Goal: Check status

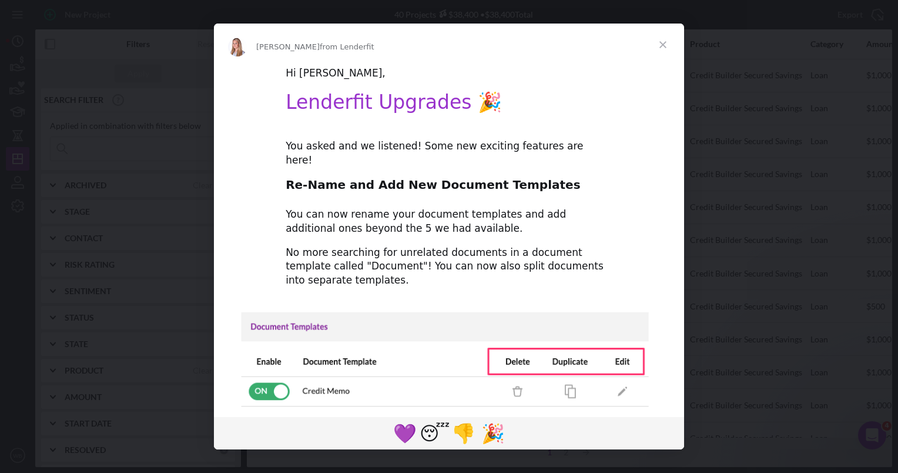
click at [662, 42] on span "Close" at bounding box center [663, 45] width 42 height 42
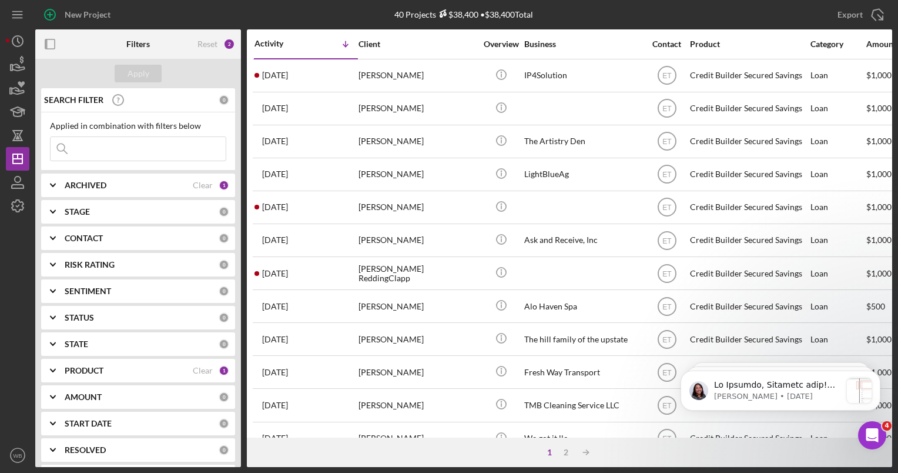
click at [109, 150] on input at bounding box center [138, 149] width 175 height 24
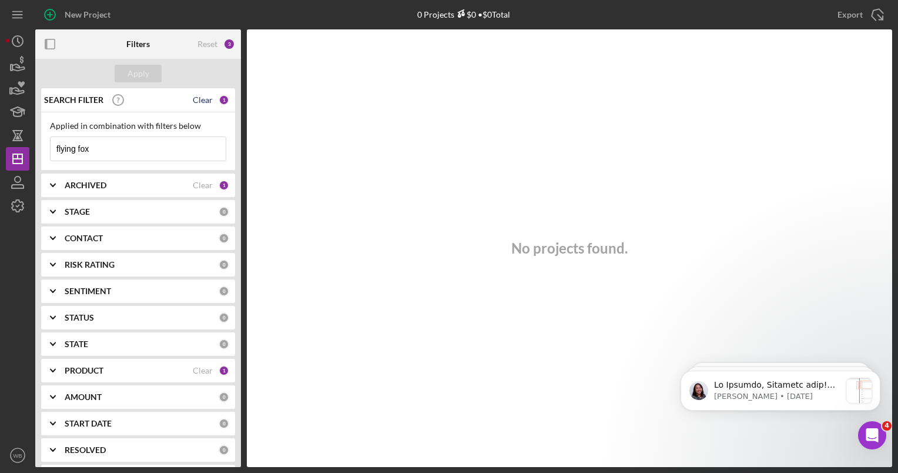
type input "flying fox"
click at [202, 99] on div "Clear" at bounding box center [203, 99] width 20 height 9
click at [112, 153] on input at bounding box center [138, 149] width 175 height 24
type input "flying fox"
click at [195, 185] on div "Clear" at bounding box center [203, 184] width 20 height 9
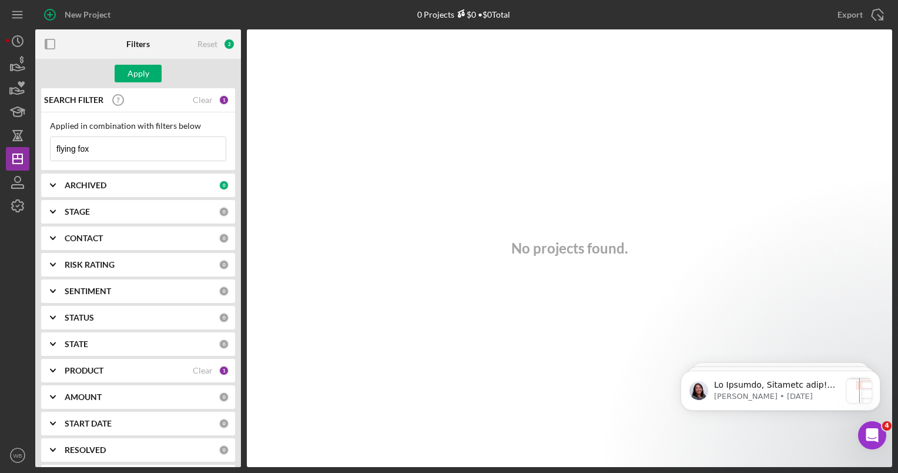
click at [219, 96] on div "1" at bounding box center [224, 100] width 11 height 11
click at [167, 367] on div "PRODUCT" at bounding box center [129, 370] width 128 height 9
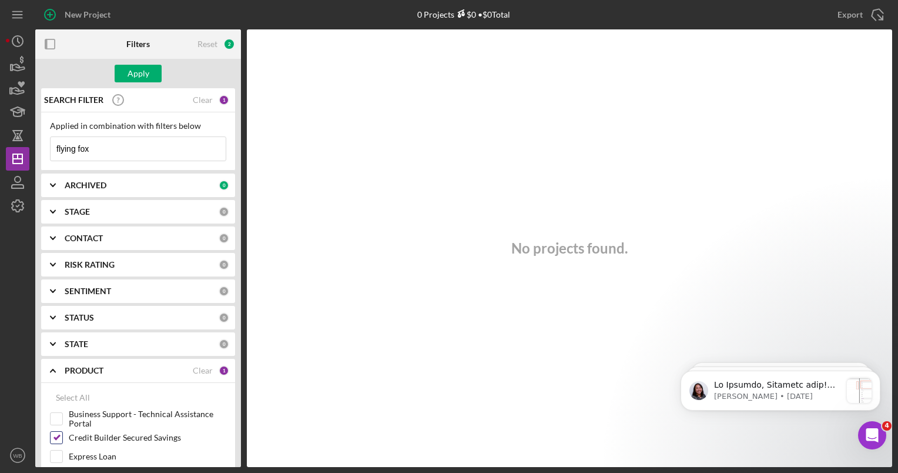
click at [62, 435] on input "Credit Builder Secured Savings" at bounding box center [57, 437] width 12 height 12
checkbox input "false"
click at [139, 71] on div "Apply" at bounding box center [139, 74] width 22 height 18
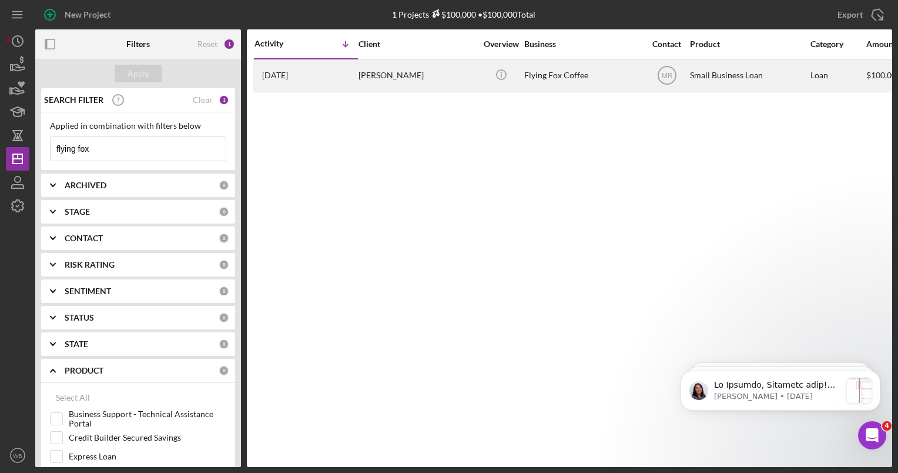
click at [567, 77] on div "Flying Fox Coffee" at bounding box center [583, 75] width 118 height 31
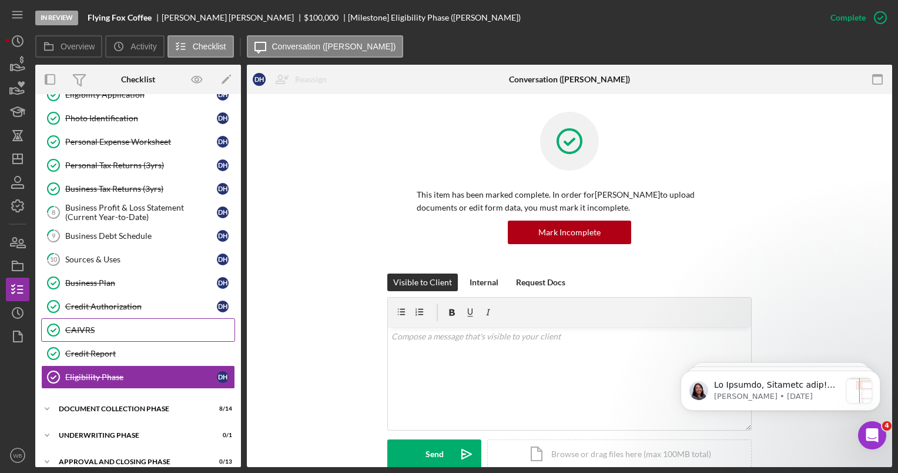
scroll to position [122, 0]
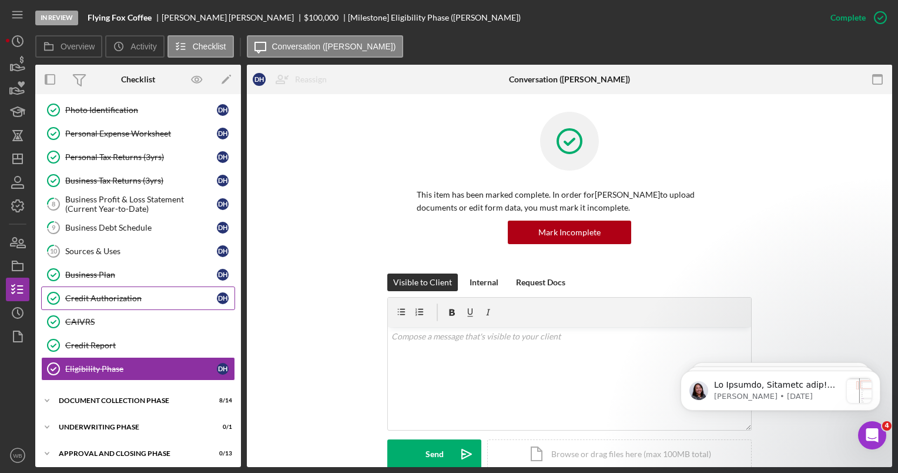
click at [105, 294] on div "Credit Authorization" at bounding box center [141, 297] width 152 height 9
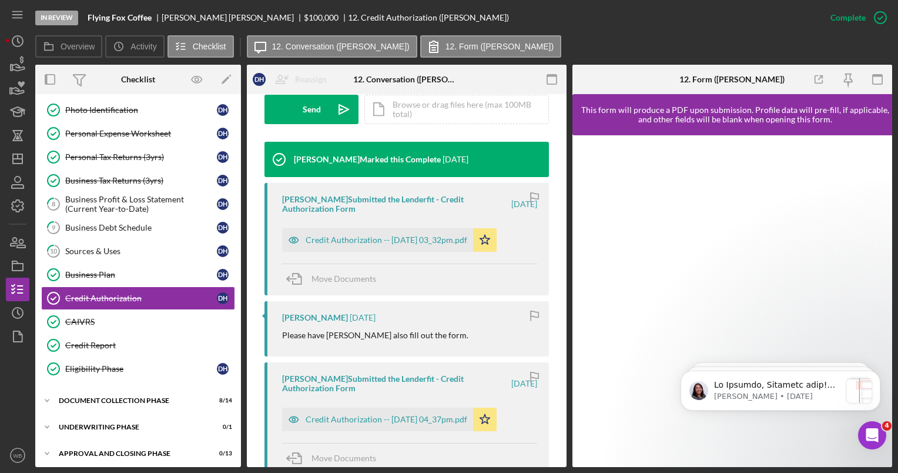
scroll to position [411, 0]
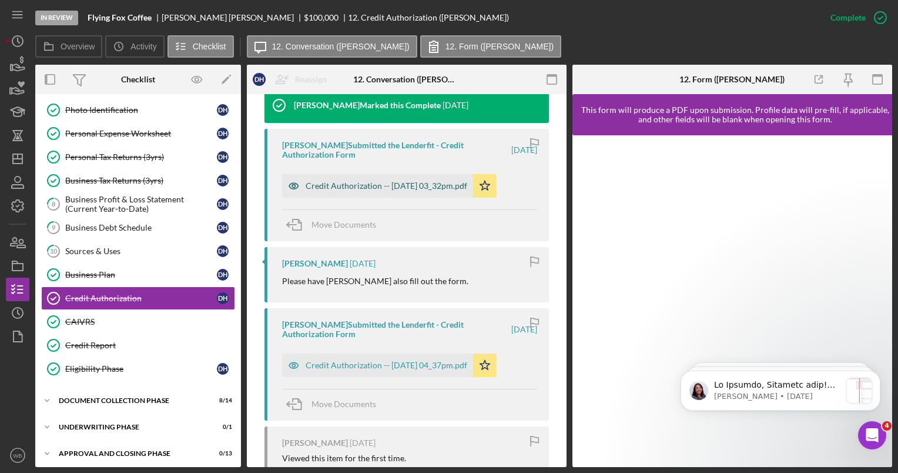
click at [392, 181] on div "Credit Authorization -- [DATE] 03_32pm.pdf" at bounding box center [387, 185] width 162 height 9
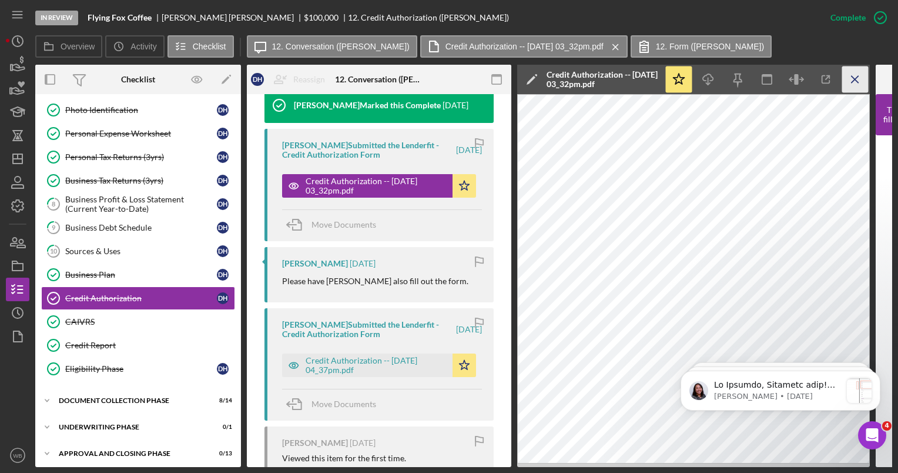
click at [850, 78] on icon "Icon/Menu Close" at bounding box center [855, 79] width 26 height 26
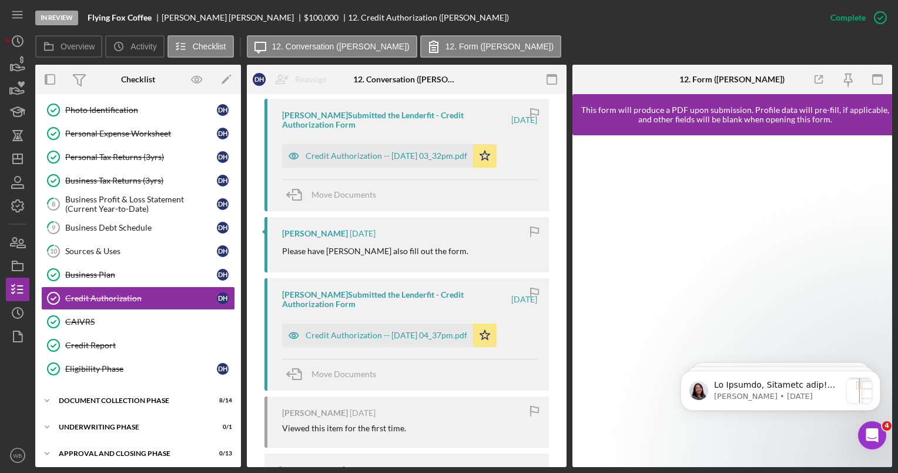
scroll to position [413, 0]
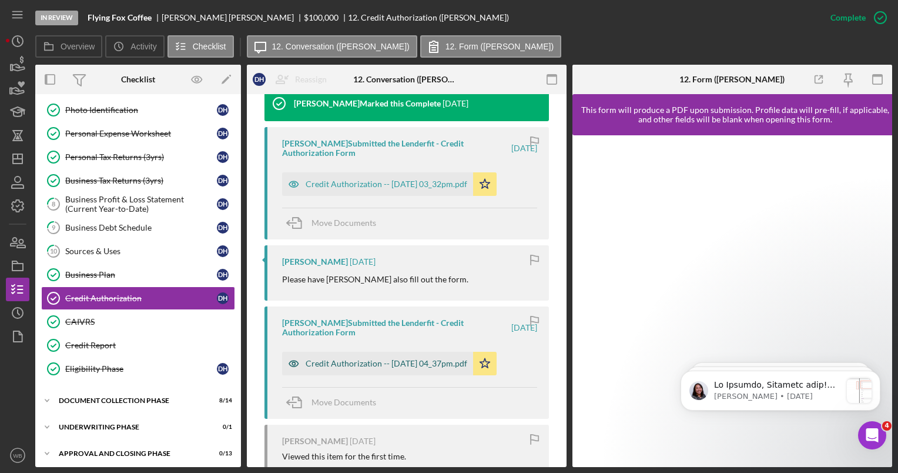
click at [391, 366] on div "Credit Authorization -- [DATE] 04_37pm.pdf" at bounding box center [387, 363] width 162 height 9
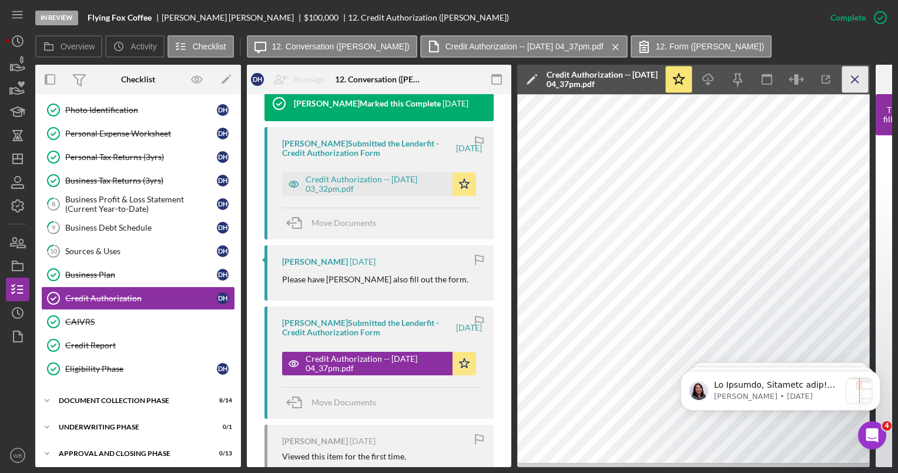
click at [851, 81] on icon "Icon/Menu Close" at bounding box center [855, 79] width 26 height 26
